Goal: Task Accomplishment & Management: Manage account settings

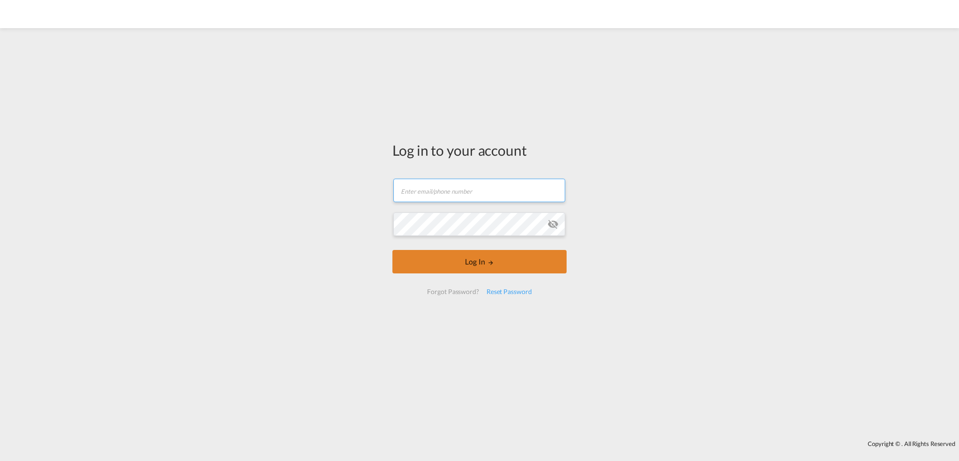
type input "[PERSON_NAME][EMAIL_ADDRESS][PERSON_NAME][DOMAIN_NAME]"
click at [474, 258] on button "Log In" at bounding box center [480, 261] width 174 height 23
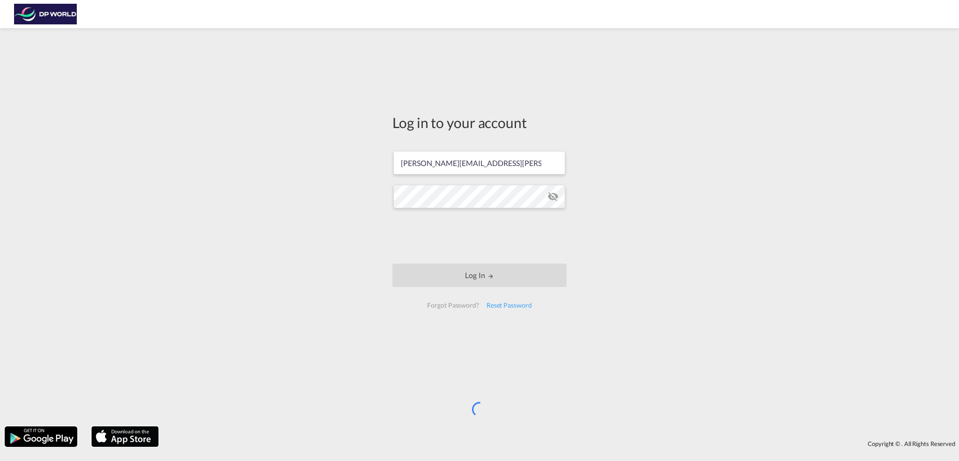
click at [40, 14] on img at bounding box center [45, 14] width 63 height 21
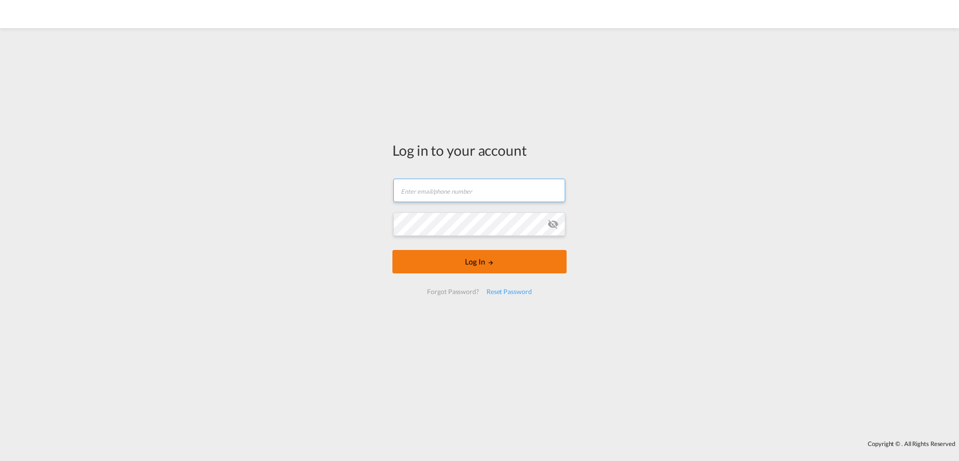
type input "[PERSON_NAME][EMAIL_ADDRESS][PERSON_NAME][DOMAIN_NAME]"
click at [463, 251] on button "Log In" at bounding box center [480, 261] width 174 height 23
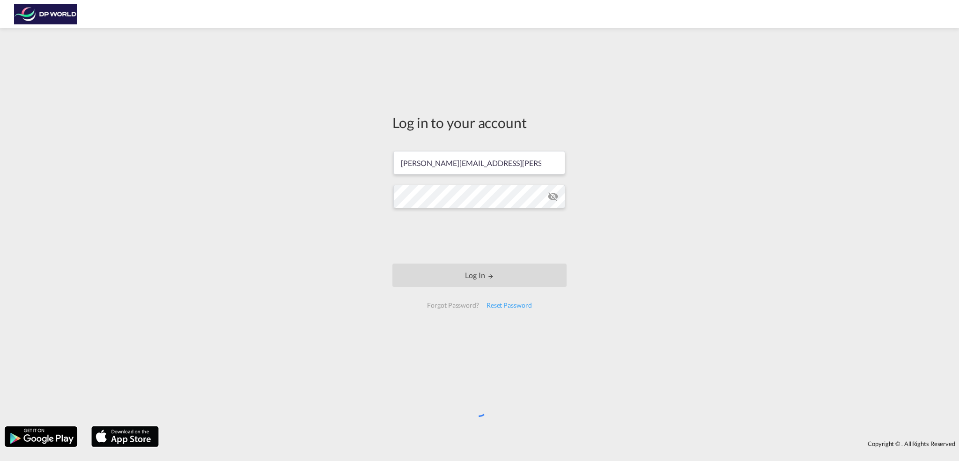
click at [470, 419] on div "Log in to your account [PERSON_NAME][EMAIL_ADDRESS][PERSON_NAME][DOMAIN_NAME] L…" at bounding box center [479, 227] width 959 height 388
click at [469, 418] on div "Log in to your account [PERSON_NAME][EMAIL_ADDRESS][PERSON_NAME][DOMAIN_NAME] L…" at bounding box center [479, 227] width 959 height 388
